Goal: Subscribe to service/newsletter

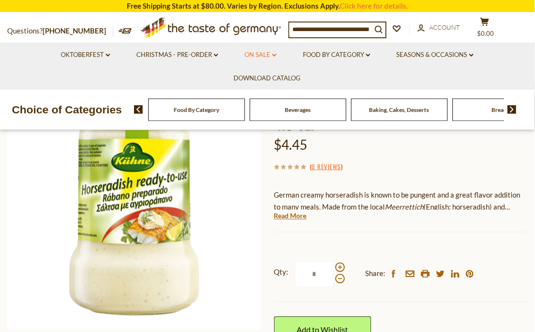
click at [268, 53] on link "On Sale dropdown_arrow" at bounding box center [260, 55] width 32 height 11
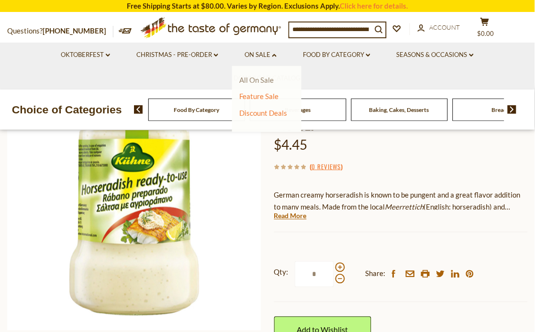
click at [254, 77] on link "All On Sale" at bounding box center [256, 80] width 34 height 9
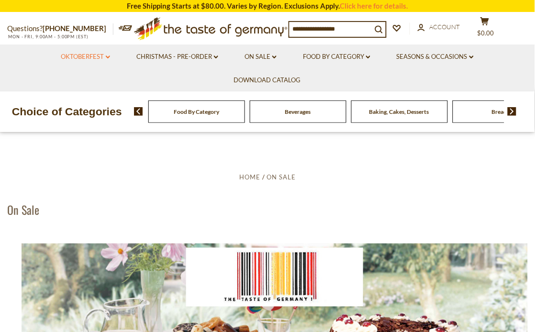
click at [106, 55] on link "Oktoberfest dropdown_arrow" at bounding box center [85, 57] width 49 height 11
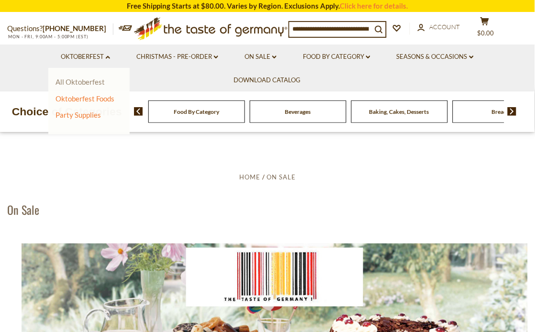
click at [88, 80] on link "All Oktoberfest" at bounding box center [79, 81] width 49 height 9
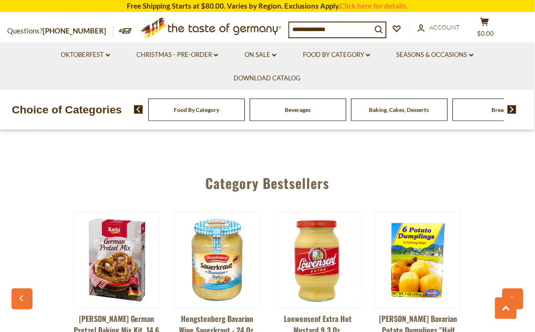
scroll to position [2226, 0]
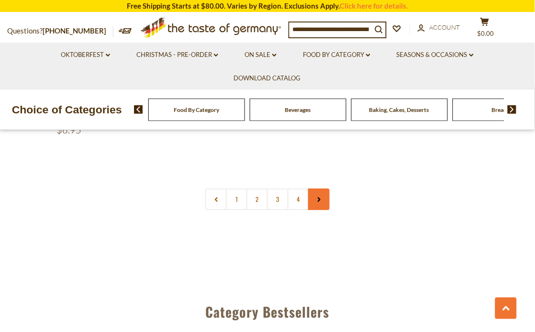
click at [315, 203] on link at bounding box center [319, 199] width 22 height 22
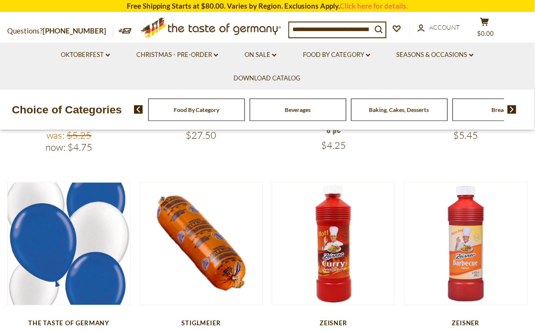
scroll to position [142, 0]
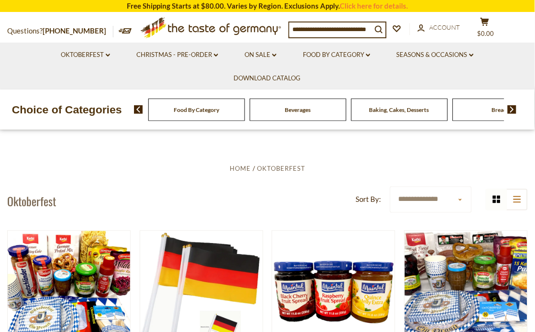
click at [511, 105] on img at bounding box center [511, 109] width 9 height 9
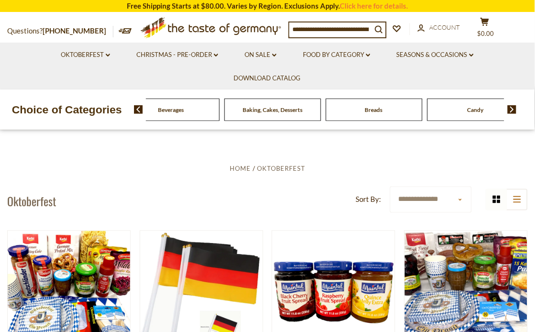
click at [510, 104] on div "Food By Category Beverages Baking, Cakes, Desserts Breads Candy Cereal Cookies …" at bounding box center [334, 109] width 401 height 23
click at [338, 55] on link "Food By Category dropdown_arrow" at bounding box center [336, 55] width 67 height 11
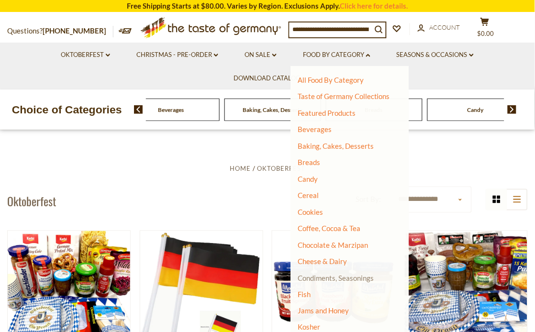
click at [324, 275] on link "Condiments, Seasonings" at bounding box center [335, 277] width 76 height 9
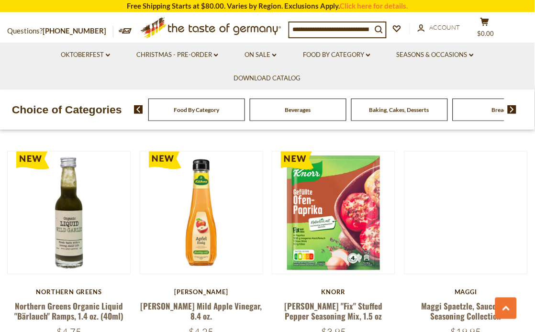
scroll to position [2125, 0]
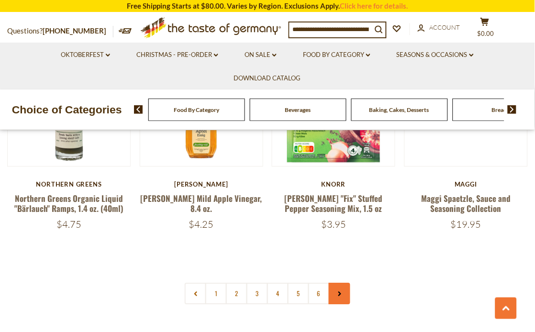
click at [335, 283] on link at bounding box center [339, 294] width 22 height 22
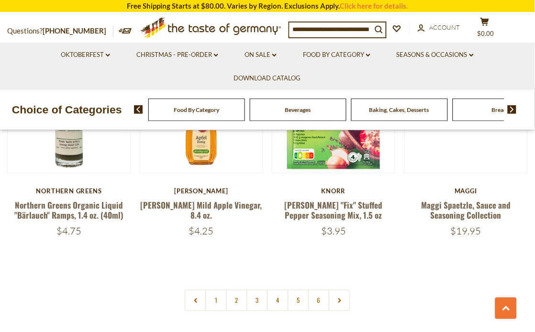
scroll to position [2125, 0]
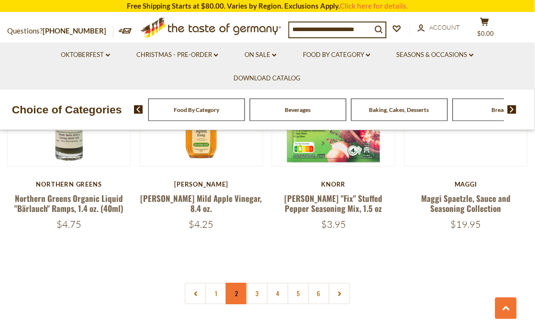
click at [235, 283] on link "2" at bounding box center [237, 294] width 22 height 22
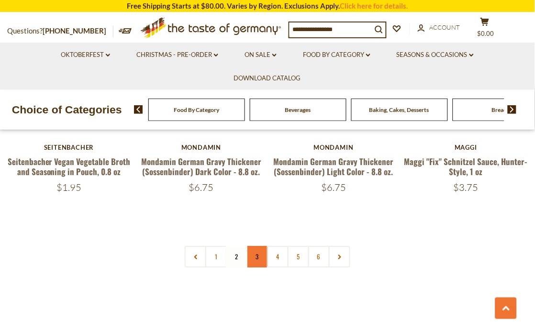
scroll to position [2134, 0]
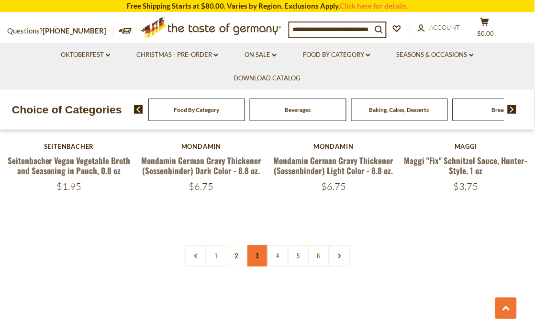
click at [257, 245] on link "3" at bounding box center [257, 256] width 22 height 22
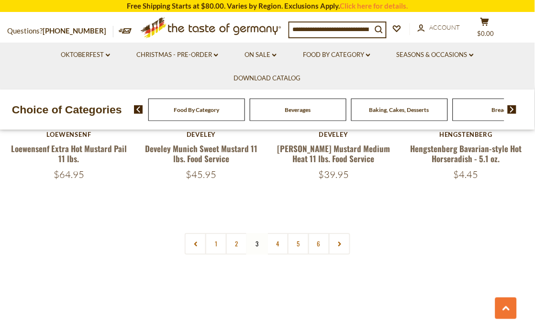
scroll to position [2187, 0]
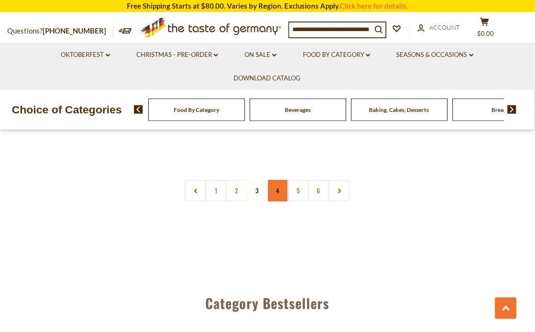
click at [278, 181] on link "4" at bounding box center [278, 191] width 22 height 22
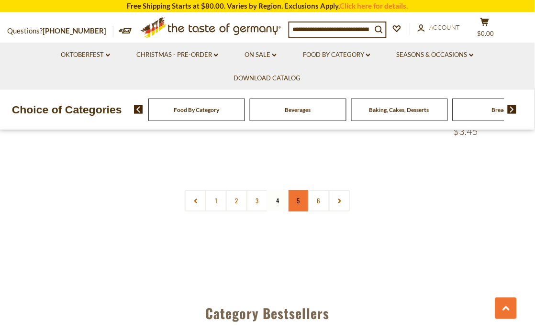
click at [297, 190] on link "5" at bounding box center [298, 201] width 22 height 22
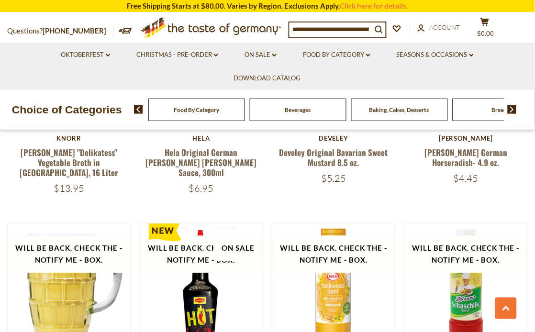
scroll to position [700, 0]
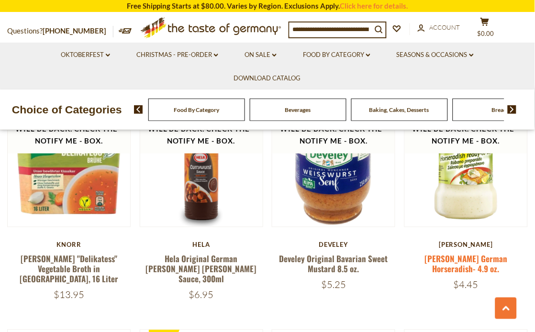
click at [466, 256] on link "Kuehne German Horseradish- 4.9 oz." at bounding box center [465, 264] width 83 height 22
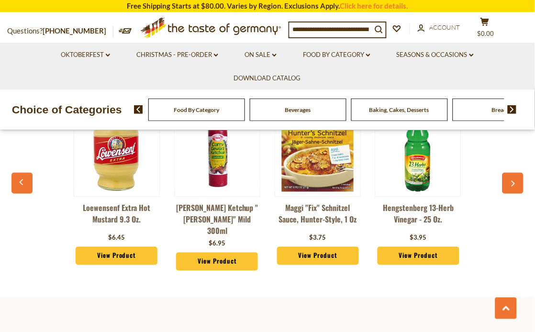
scroll to position [2222, 0]
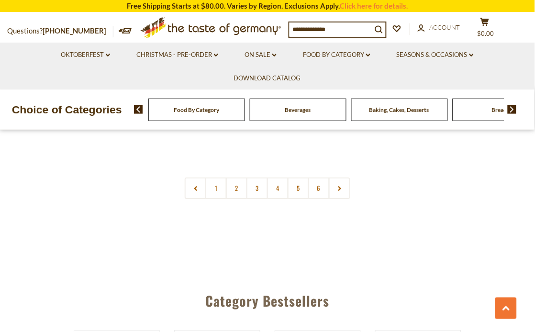
click at [119, 28] on icon at bounding box center [125, 30] width 13 height 5
click at [119, 29] on icon at bounding box center [125, 30] width 13 height 5
click at [119, 26] on link at bounding box center [125, 30] width 13 height 9
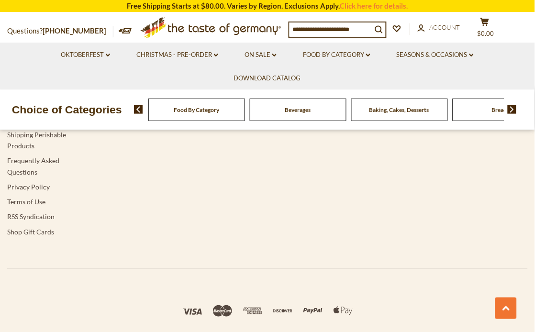
scroll to position [2700, 0]
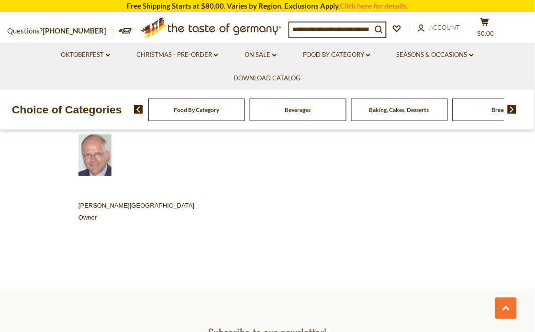
scroll to position [650, 0]
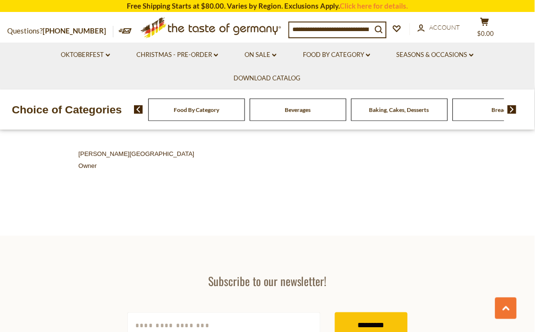
click at [199, 312] on input "[EMAIL_ADDRESS][DOMAIN_NAME]" at bounding box center [223, 325] width 193 height 26
type input "**********"
click at [358, 312] on input "*********" at bounding box center [371, 325] width 73 height 26
